Goal: Navigation & Orientation: Go to known website

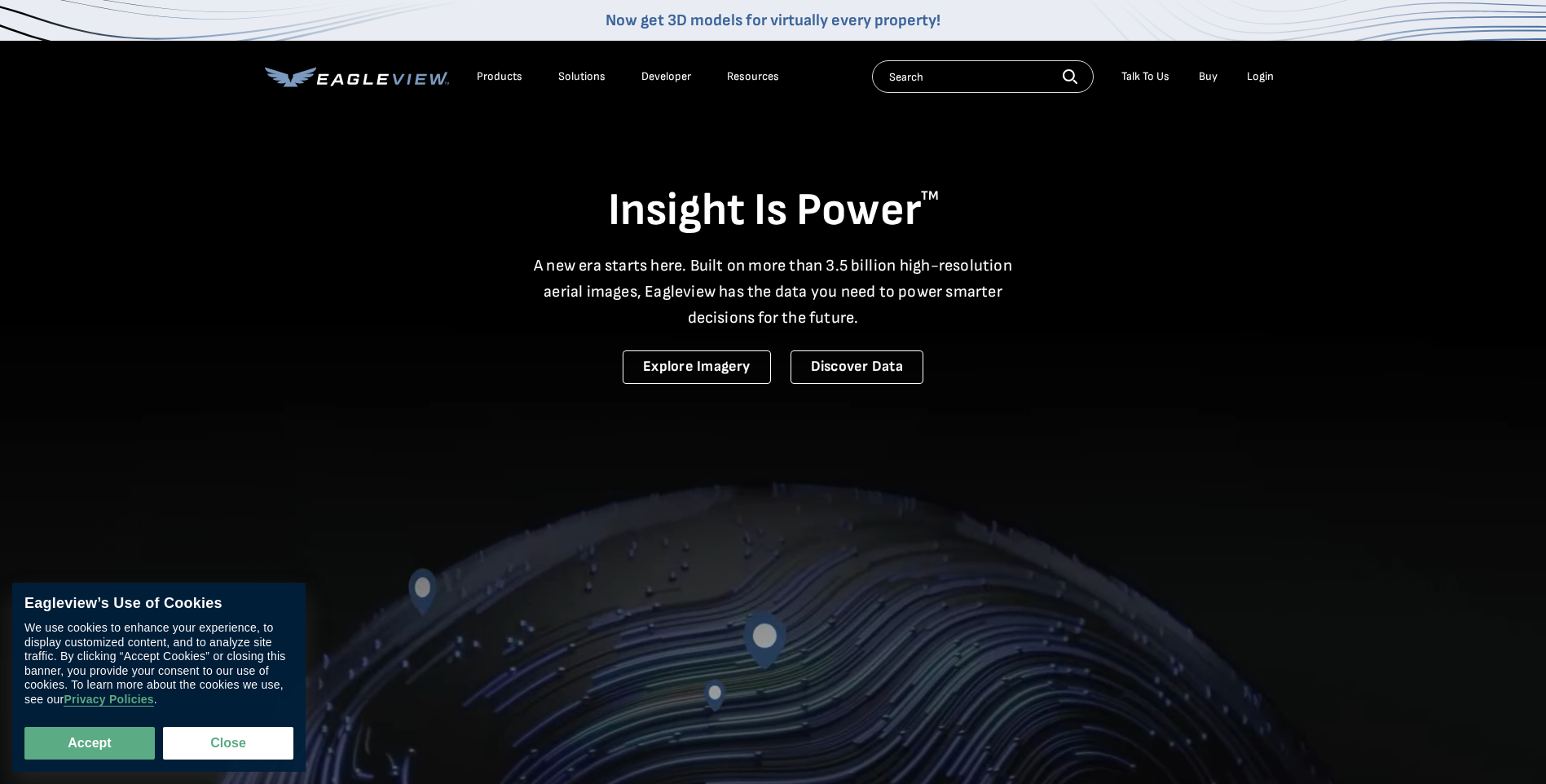
click at [1259, 72] on div "Login" at bounding box center [1260, 76] width 27 height 15
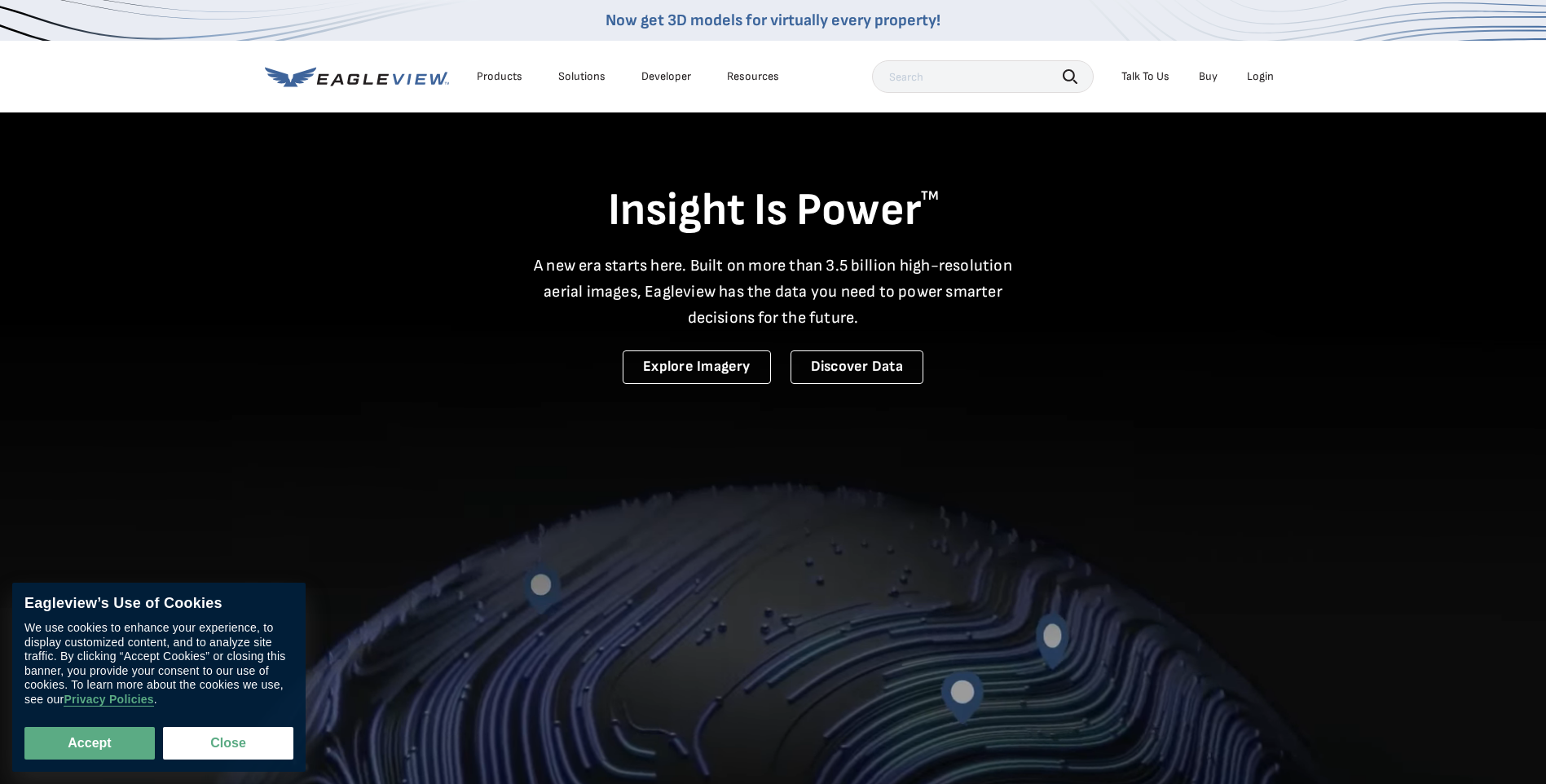
click at [1275, 62] on div "Search Talk To Us Buy Login" at bounding box center [1077, 77] width 410 height 32
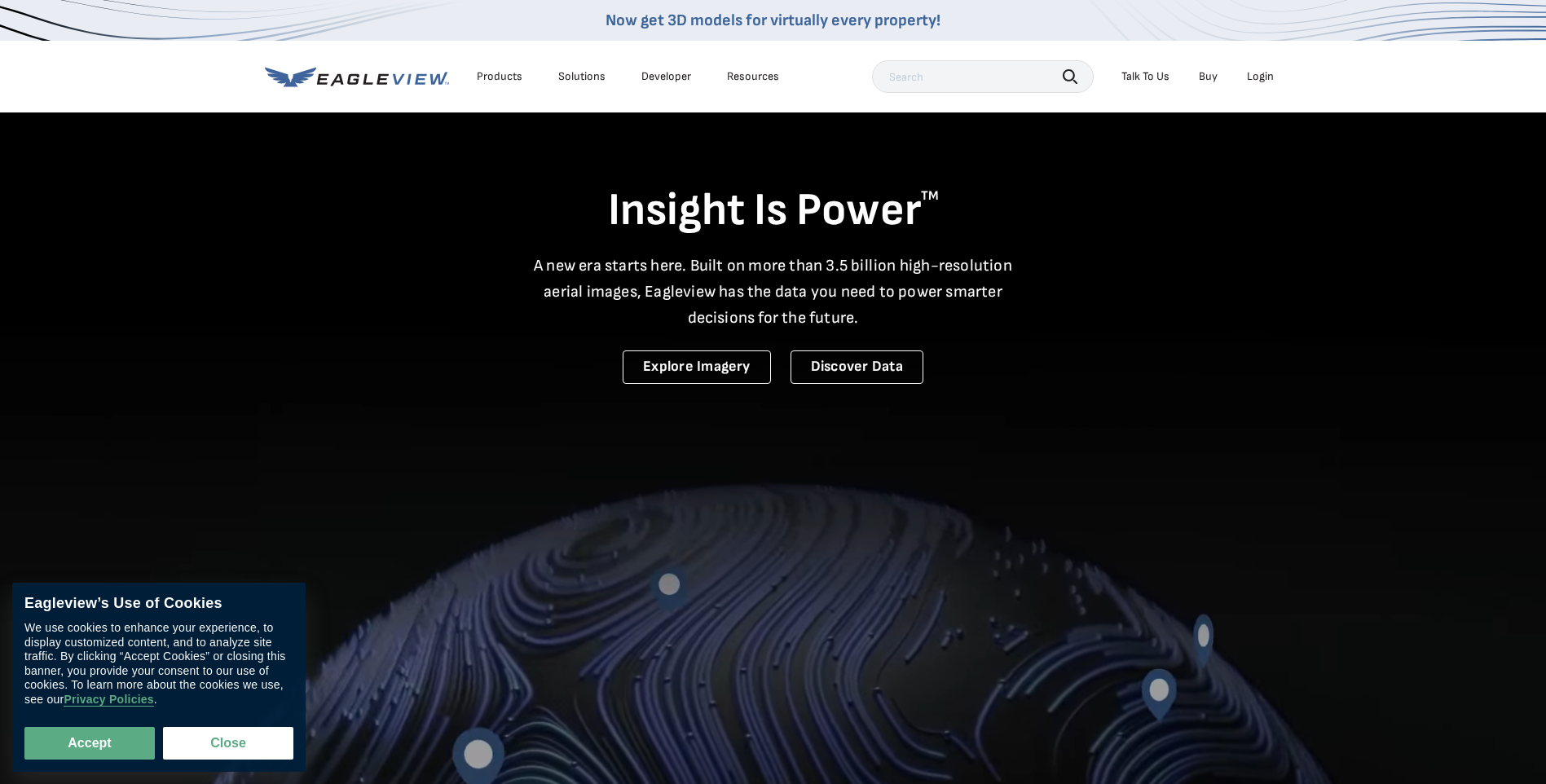
click at [1264, 80] on div "Login" at bounding box center [1260, 76] width 27 height 15
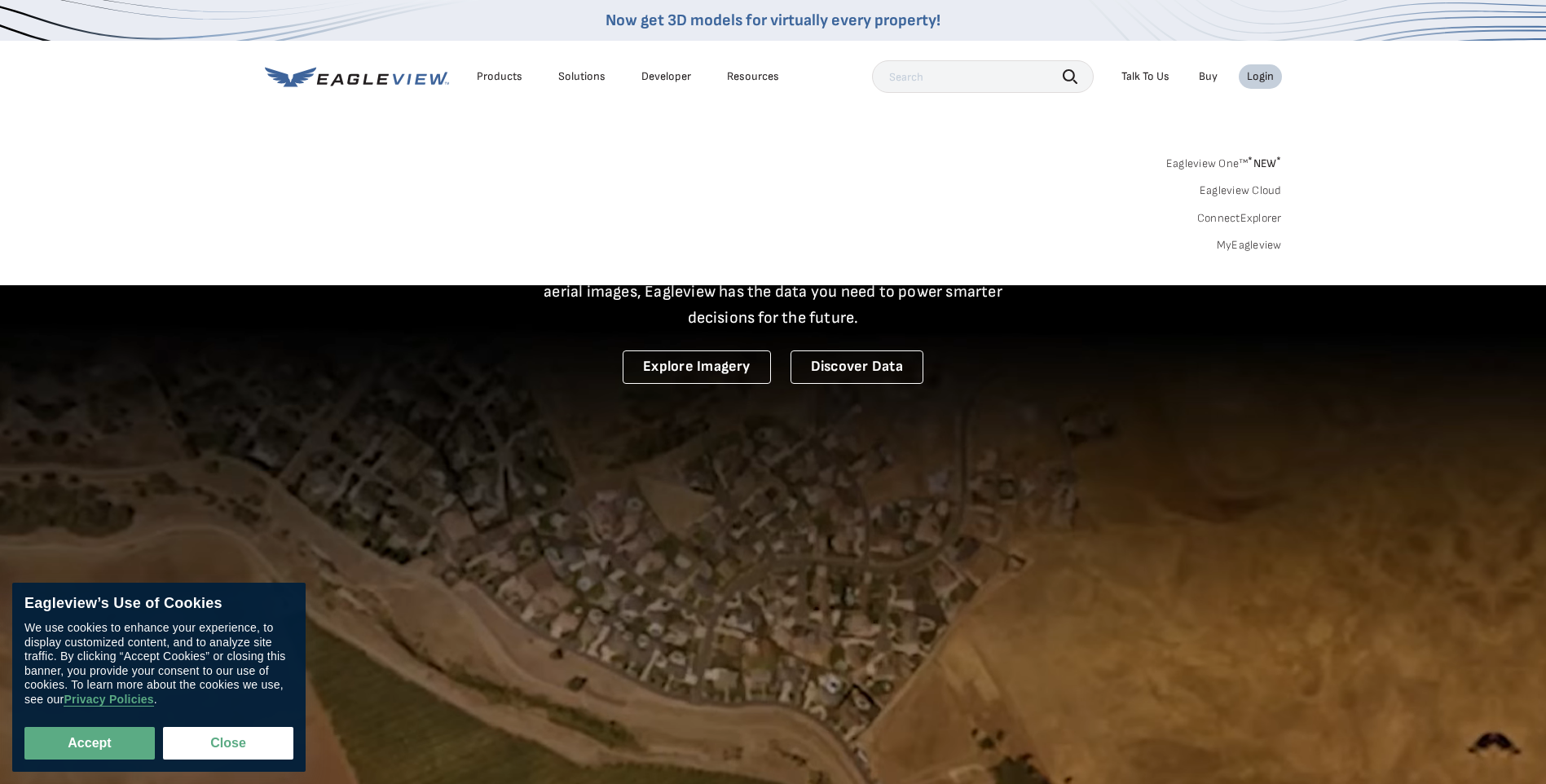
click at [1249, 163] on sup "*" at bounding box center [1250, 161] width 5 height 14
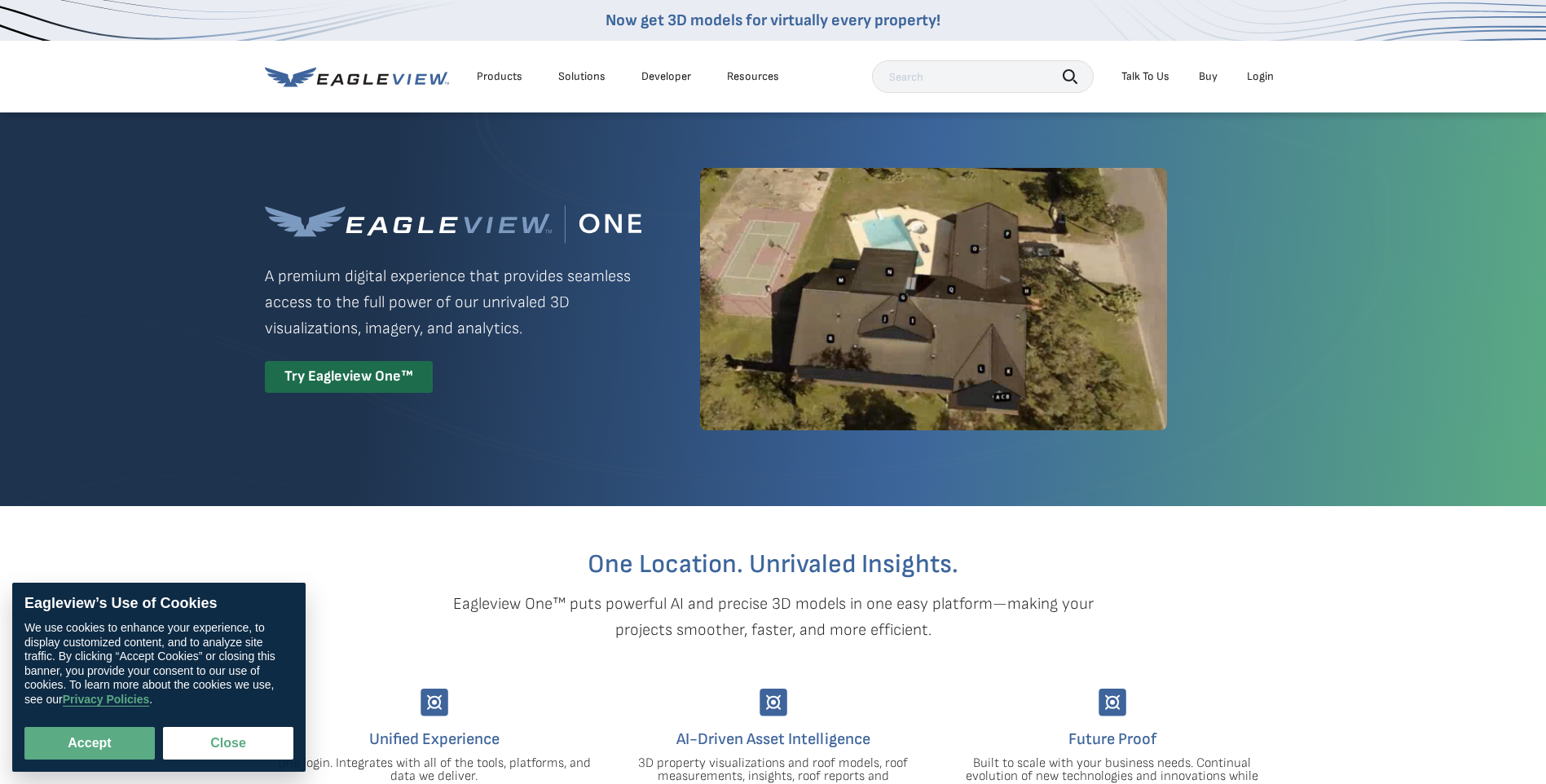
click at [1260, 78] on div "Login" at bounding box center [1260, 76] width 27 height 15
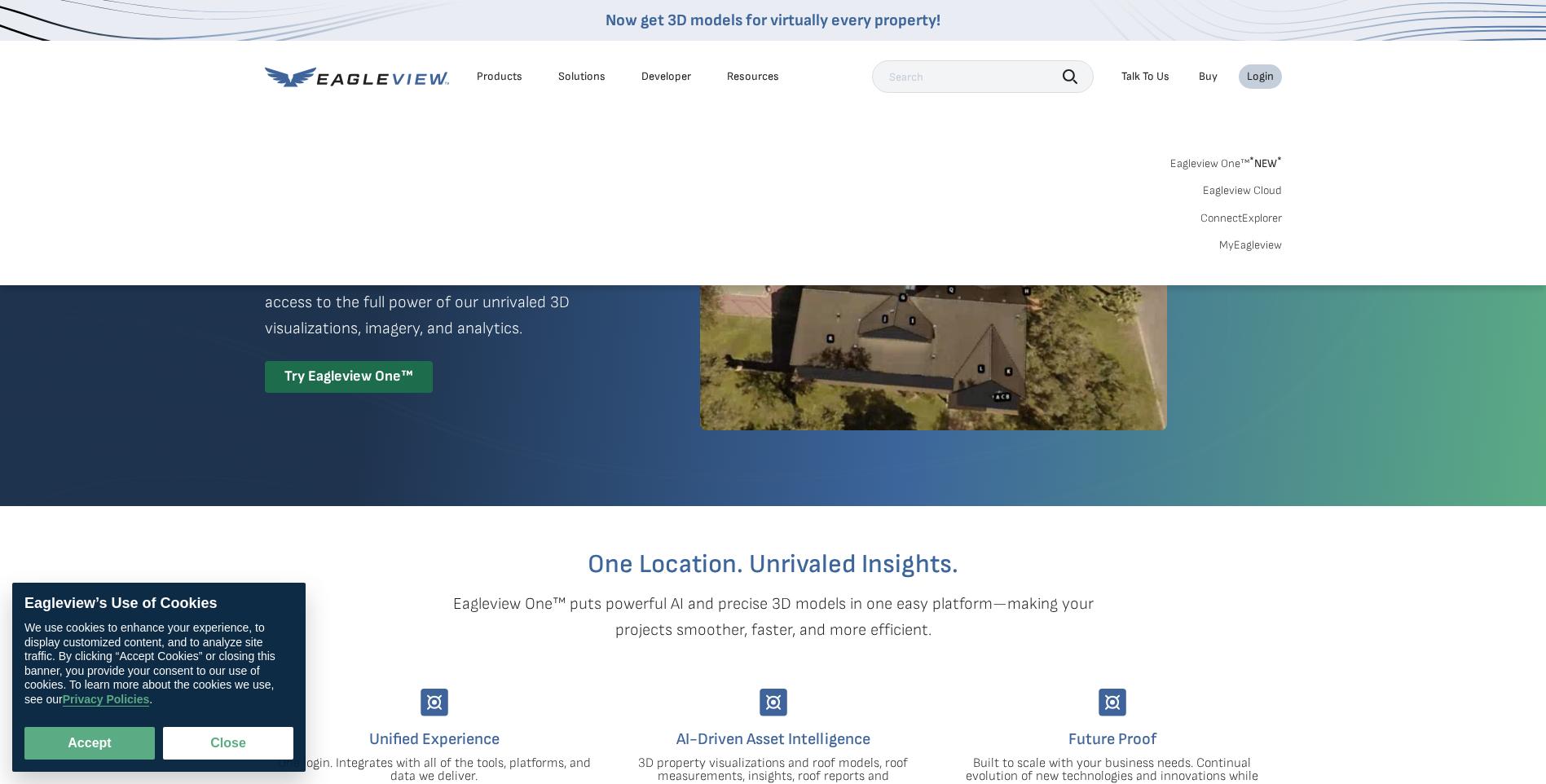
click at [1235, 222] on link "ConnectExplorer" at bounding box center [1241, 218] width 81 height 15
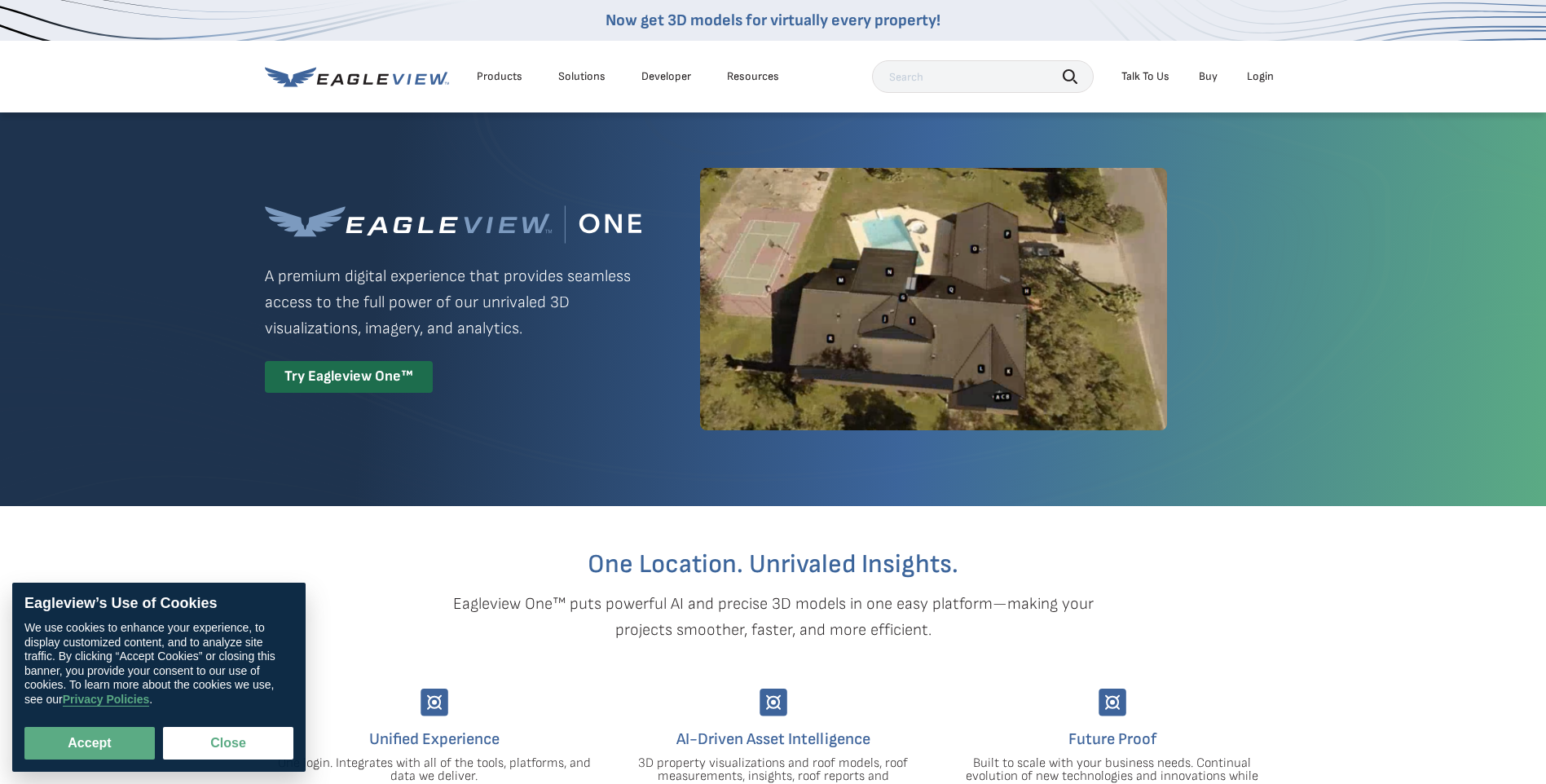
click at [1256, 85] on li "Login" at bounding box center [1260, 76] width 44 height 25
click at [1254, 81] on div "Login" at bounding box center [1260, 76] width 27 height 15
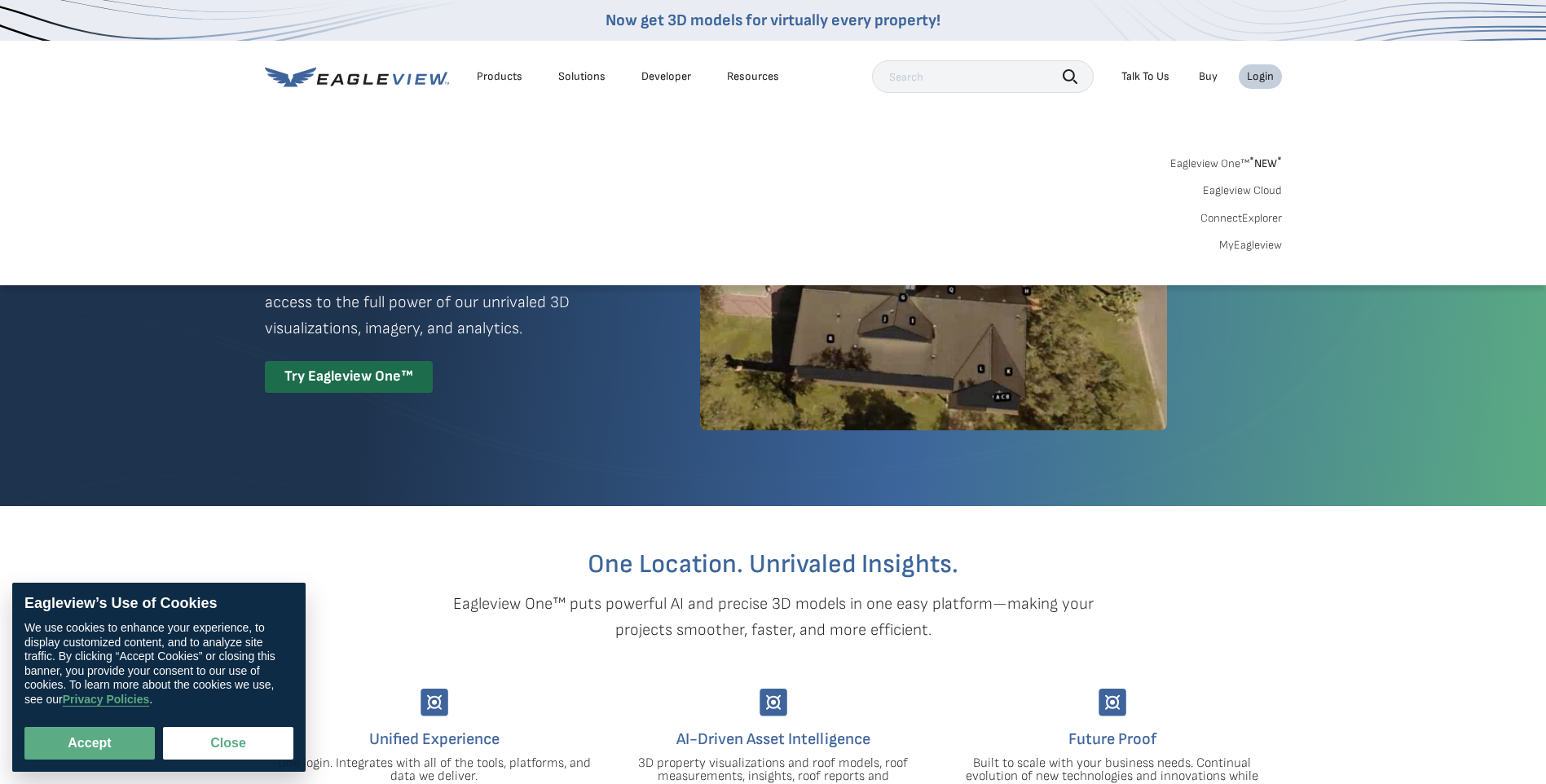
click at [1253, 245] on link "MyEagleview" at bounding box center [1250, 245] width 62 height 15
